Goal: Information Seeking & Learning: Understand process/instructions

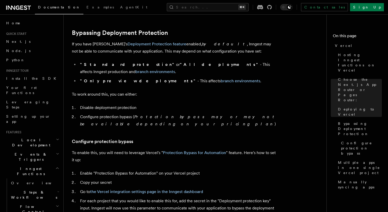
scroll to position [379, 0]
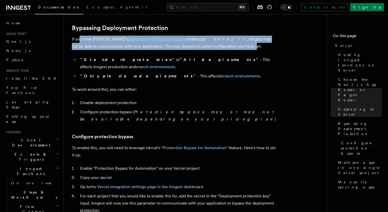
drag, startPoint x: 80, startPoint y: 42, endPoint x: 206, endPoint y: 46, distance: 126.0
click at [205, 46] on p "If you have Vercel's Deployment Protection feature enabled, by default , Innges…" at bounding box center [174, 43] width 205 height 14
click at [206, 46] on p "If you have Vercel's Deployment Protection feature enabled, by default , Innges…" at bounding box center [174, 43] width 205 height 14
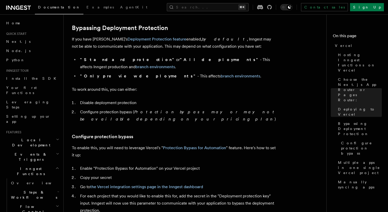
click at [206, 43] on p "If you have Vercel's Deployment Protection feature enabled, by default , Innges…" at bounding box center [174, 43] width 205 height 14
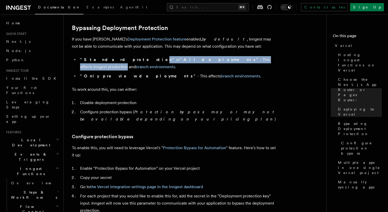
drag, startPoint x: 118, startPoint y: 62, endPoint x: 218, endPoint y: 61, distance: 100.3
click at [218, 61] on li ""Standard protection" or "All deployments" - This affects Inngest production an…" at bounding box center [178, 63] width 199 height 14
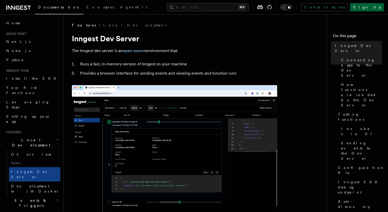
click at [379, 6] on link "Sign Up" at bounding box center [367, 7] width 34 height 8
